Goal: Task Accomplishment & Management: Manage account settings

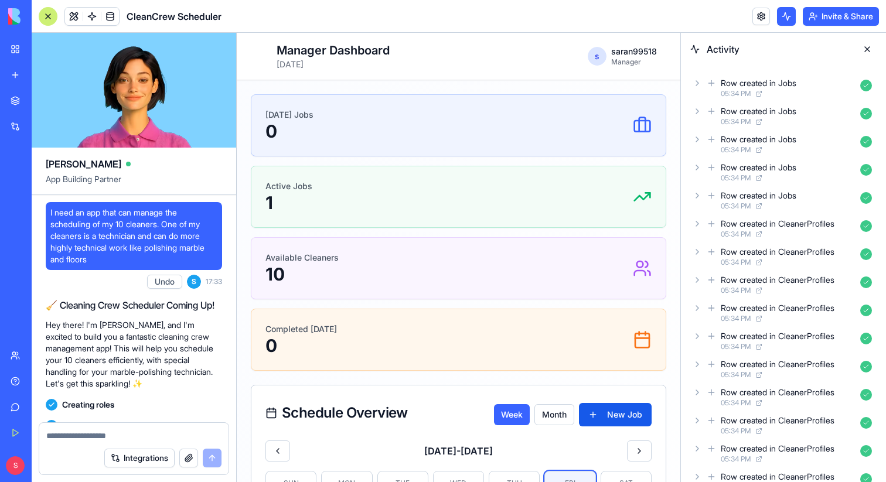
click at [389, 127] on div "[DATE] Jobs 0" at bounding box center [459, 125] width 386 height 33
click at [868, 52] on button at bounding box center [867, 49] width 19 height 19
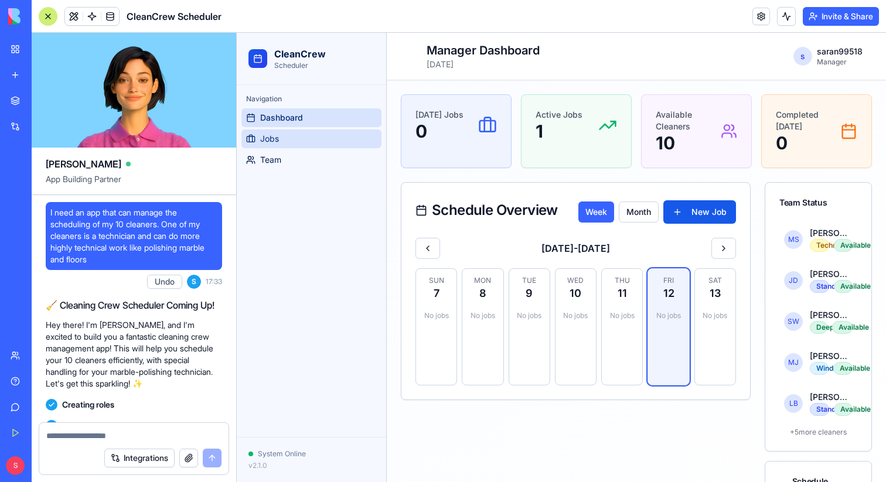
click at [270, 135] on span "Jobs" at bounding box center [269, 139] width 19 height 12
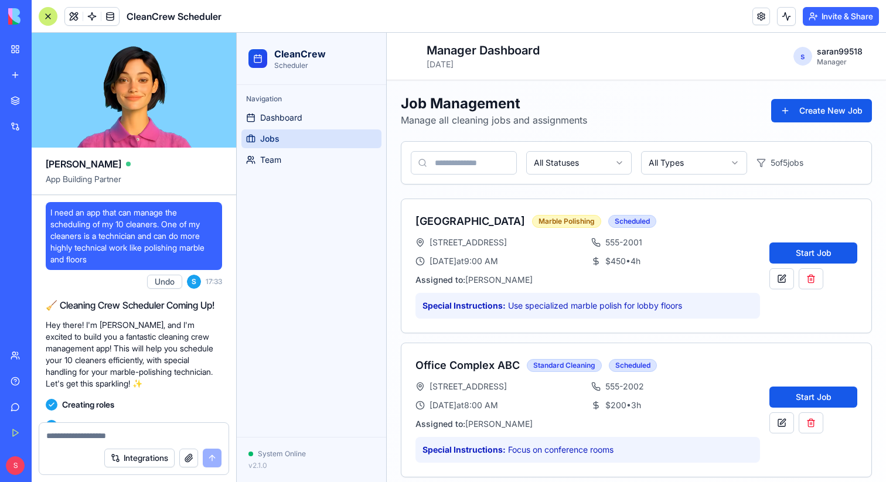
click at [285, 127] on ul "Dashboard Jobs Team" at bounding box center [312, 138] width 140 height 61
click at [316, 163] on link "Team" at bounding box center [312, 160] width 140 height 19
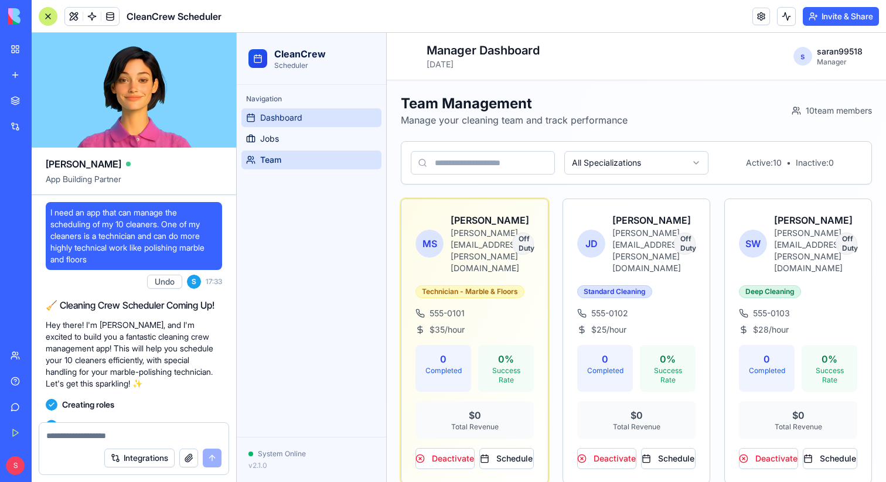
click at [283, 119] on span "Dashboard" at bounding box center [281, 118] width 42 height 12
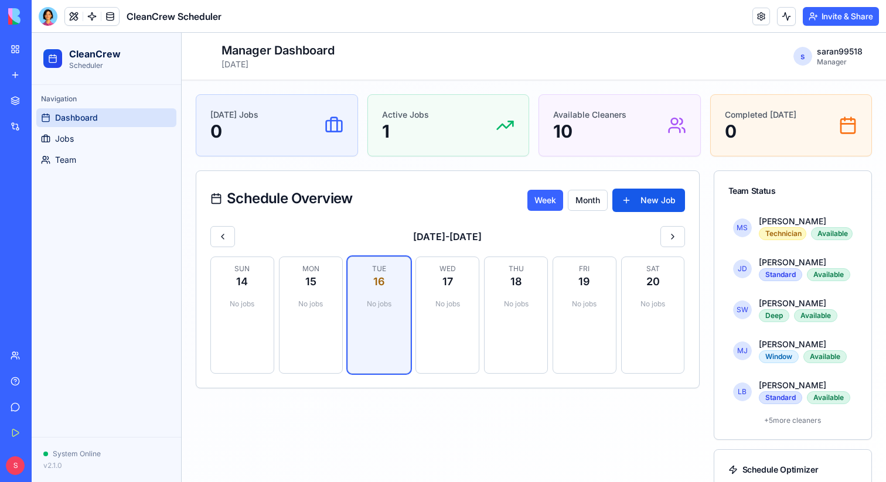
click at [411, 318] on div "Sun 14 No jobs Mon 15 No jobs Tue 16 No jobs Wed 17 No jobs Thu 18 No jobs Fri …" at bounding box center [447, 315] width 475 height 117
click at [453, 310] on div "No jobs" at bounding box center [447, 304] width 49 height 19
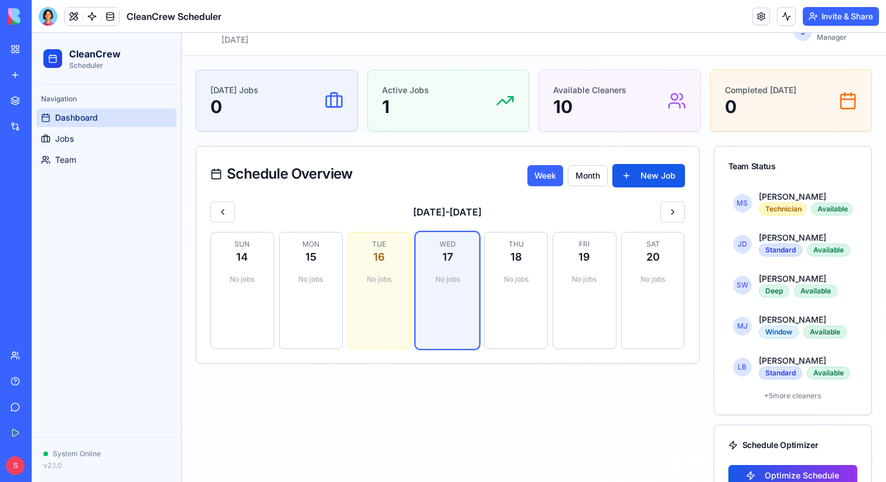
scroll to position [57, 0]
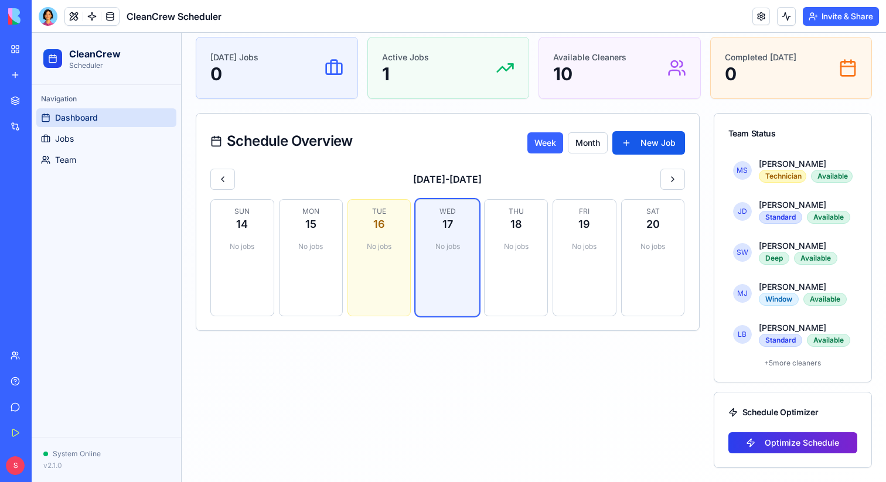
click at [790, 445] on button "Optimize Schedule" at bounding box center [794, 443] width 130 height 21
click at [773, 174] on div "Technician" at bounding box center [782, 176] width 47 height 13
click at [739, 174] on span "MS" at bounding box center [742, 170] width 19 height 19
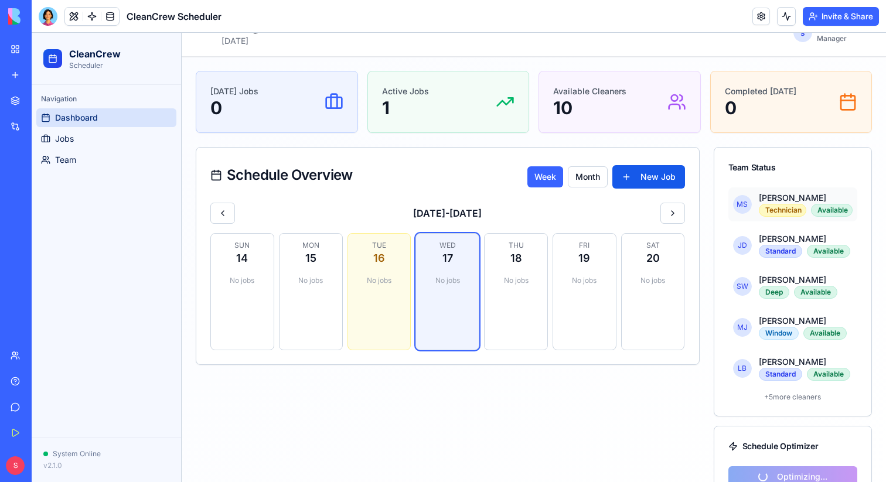
scroll to position [0, 0]
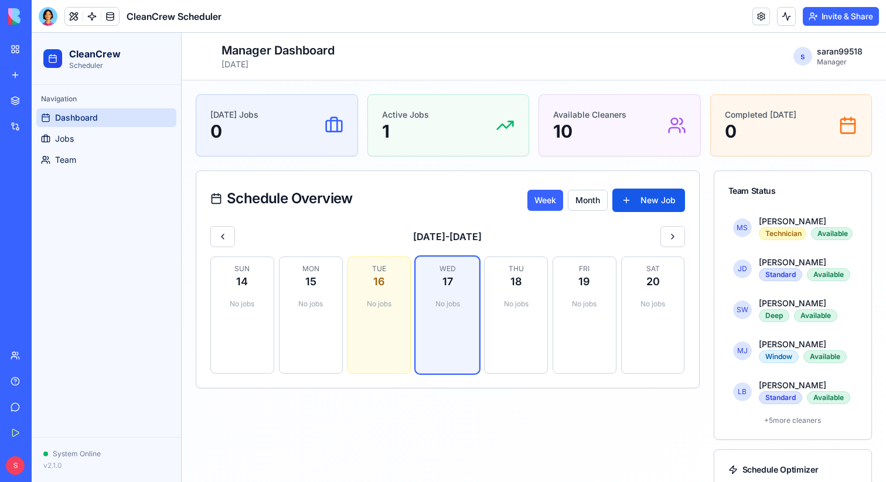
click at [387, 116] on p "Active Jobs" at bounding box center [405, 115] width 47 height 12
click at [609, 126] on p "10" at bounding box center [589, 131] width 73 height 21
click at [775, 104] on div "Completed Today 0" at bounding box center [791, 125] width 161 height 61
click at [255, 157] on div "Today's Jobs 0 Active Jobs 1 Available Cleaners 10 Completed Today 0 Schedule O…" at bounding box center [534, 309] width 677 height 431
click at [72, 154] on link "Team" at bounding box center [106, 160] width 140 height 19
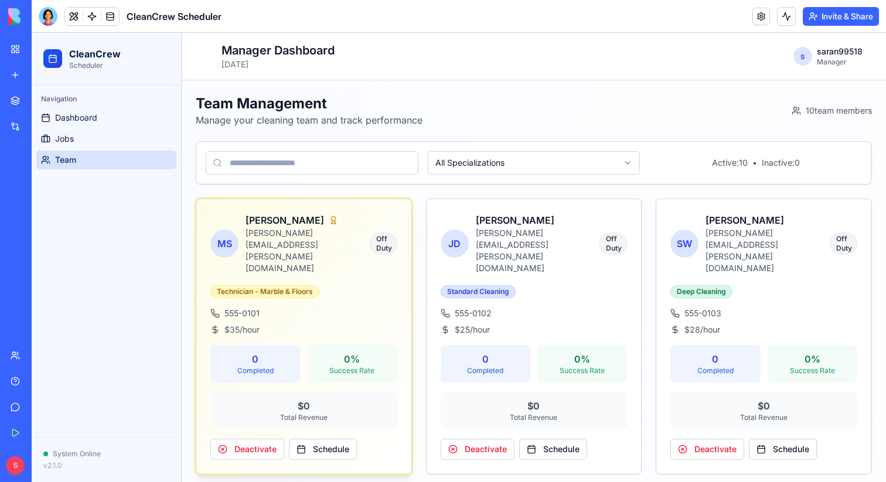
click at [370, 266] on div "MS Maria Santos maria.santos@cleanteam.com Off Duty Technician - Marble & Floor…" at bounding box center [303, 336] width 215 height 275
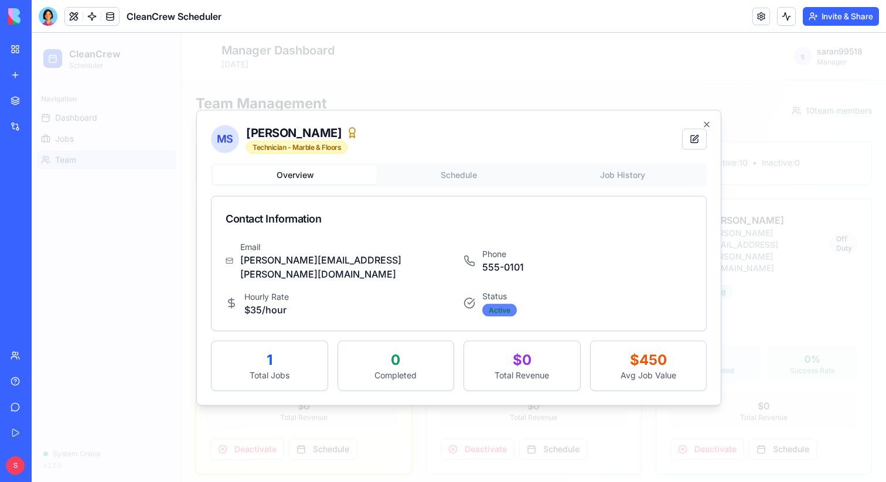
click at [490, 307] on div "Active" at bounding box center [499, 310] width 35 height 13
click at [490, 304] on div "Active" at bounding box center [499, 310] width 35 height 13
click at [491, 310] on div "Email maria.santos@cleanteam.com Phone 555-0101 Hourly Rate $35 /hour Status Ac…" at bounding box center [459, 286] width 495 height 90
click at [695, 154] on h2 "MS Maria Santos Technician - Marble & Floors" at bounding box center [459, 138] width 496 height 29
click at [695, 141] on button at bounding box center [694, 138] width 25 height 21
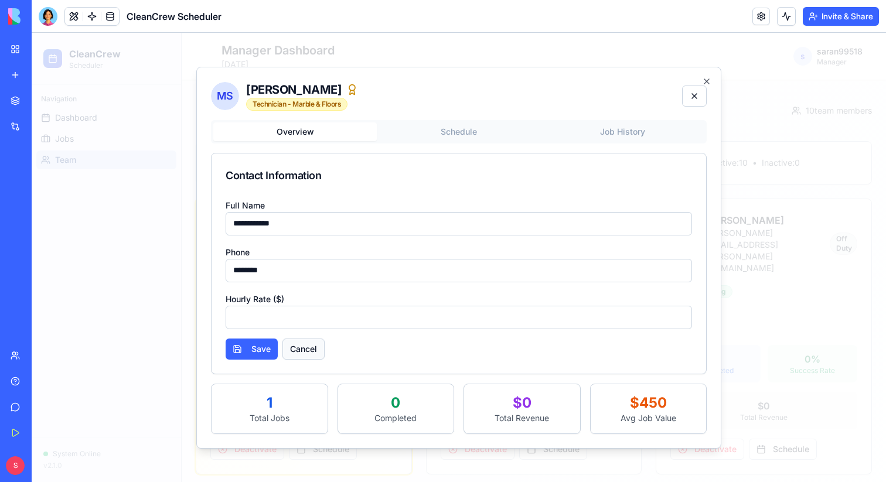
click at [310, 343] on button "Cancel" at bounding box center [304, 349] width 42 height 21
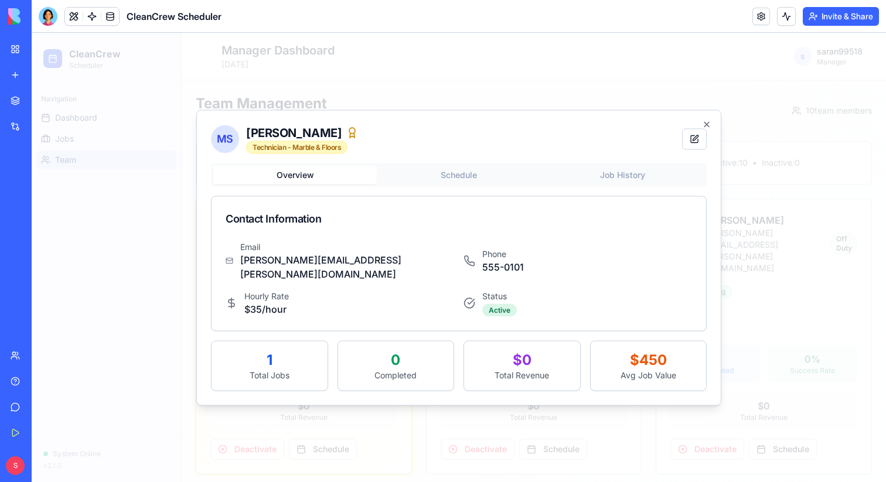
click at [391, 369] on div "Completed" at bounding box center [396, 375] width 97 height 12
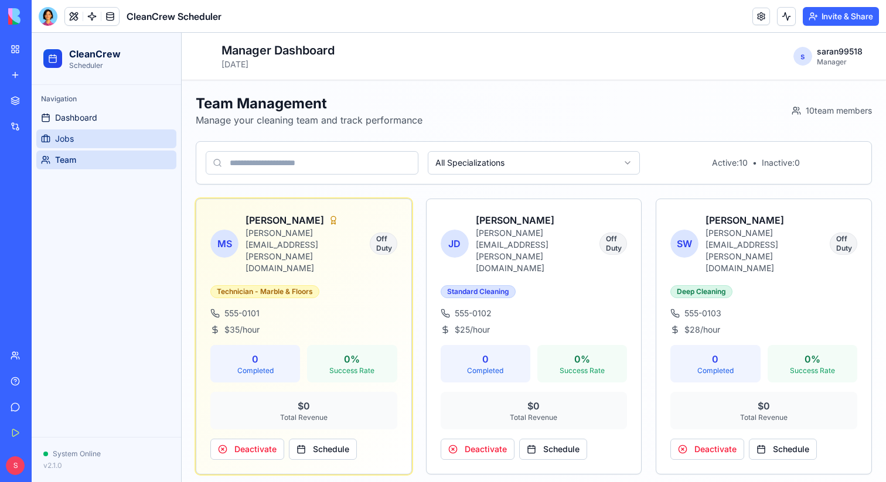
click at [105, 138] on link "Jobs" at bounding box center [106, 139] width 140 height 19
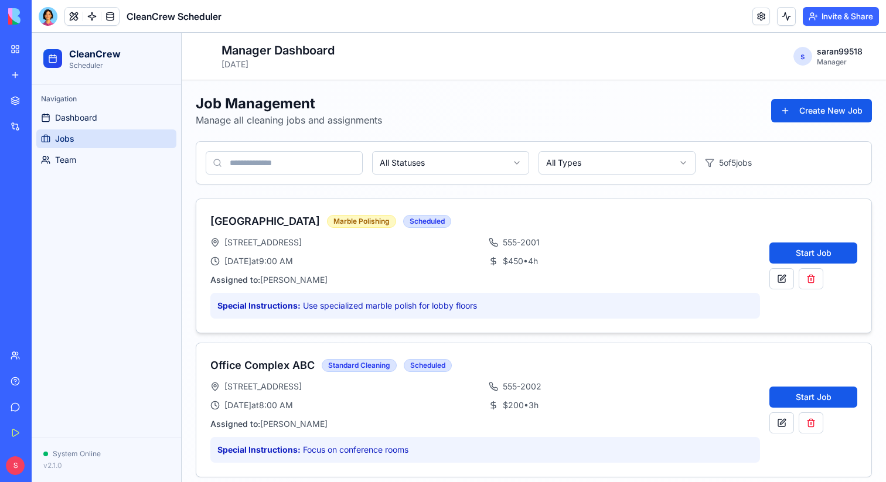
click at [423, 258] on div "Tue, Jan 14 at 9:00 AM" at bounding box center [345, 262] width 271 height 12
click at [87, 117] on span "Dashboard" at bounding box center [76, 118] width 42 height 12
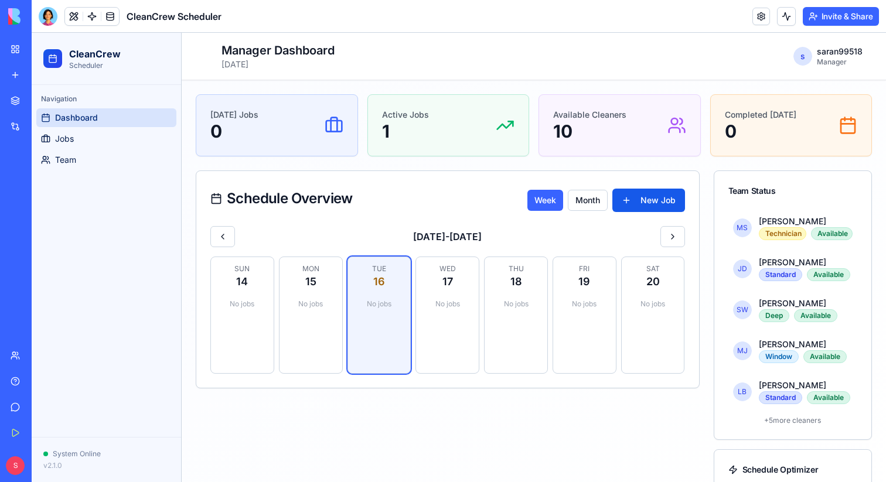
click at [227, 426] on div "Schedule Overview Week Month New Job 9/14/2025 - 9/20/2025 Sun 14 No jobs Mon 1…" at bounding box center [448, 348] width 504 height 355
click at [199, 165] on div "Today's Jobs 0 Active Jobs 1 Available Cleaners 10 Completed Today 0 Schedule O…" at bounding box center [534, 309] width 677 height 431
